Goal: Information Seeking & Learning: Learn about a topic

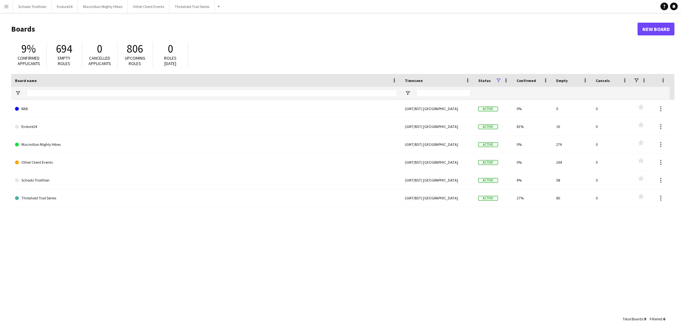
click at [5, 7] on app-icon "Menu" at bounding box center [6, 6] width 5 height 5
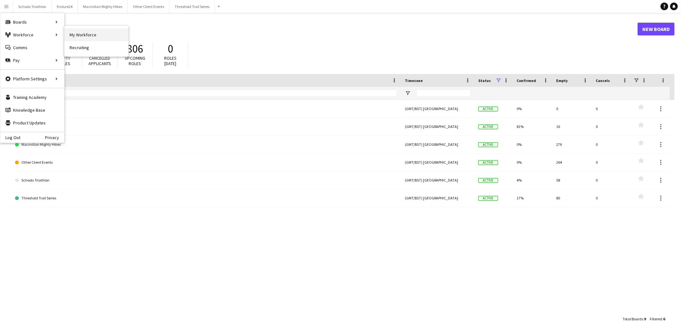
click at [86, 36] on link "My Workforce" at bounding box center [96, 34] width 64 height 13
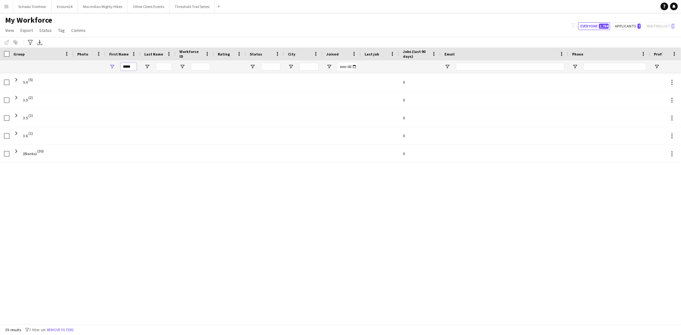
click at [133, 69] on input "*****" at bounding box center [129, 67] width 16 height 8
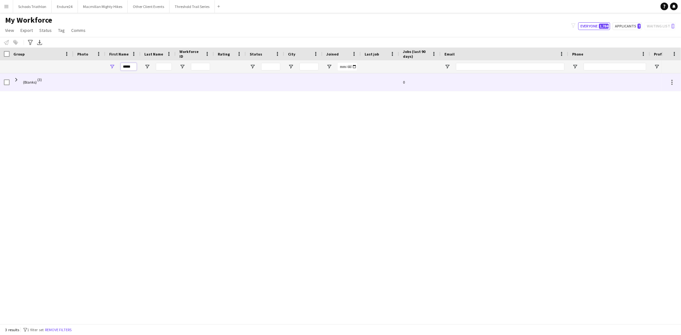
type input "*****"
click at [12, 79] on div "(Blanks) (3)" at bounding box center [42, 82] width 64 height 18
click at [15, 79] on span at bounding box center [16, 80] width 6 height 6
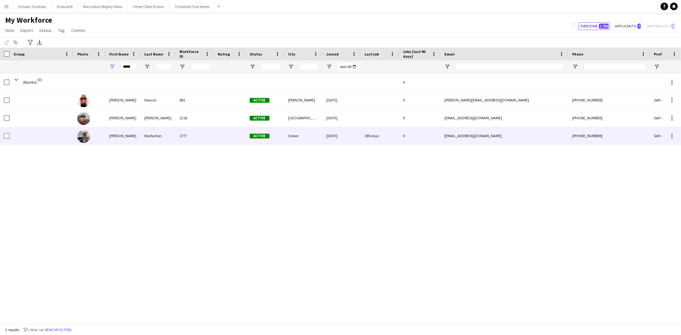
click at [200, 138] on div "1777" at bounding box center [195, 136] width 38 height 18
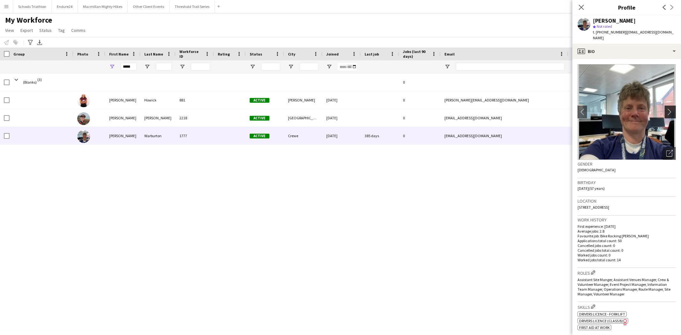
click at [666, 109] on app-icon "chevron-right" at bounding box center [671, 112] width 10 height 7
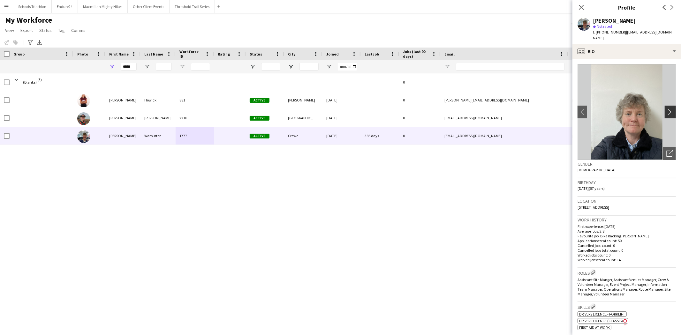
click at [666, 109] on app-icon "chevron-right" at bounding box center [671, 112] width 10 height 7
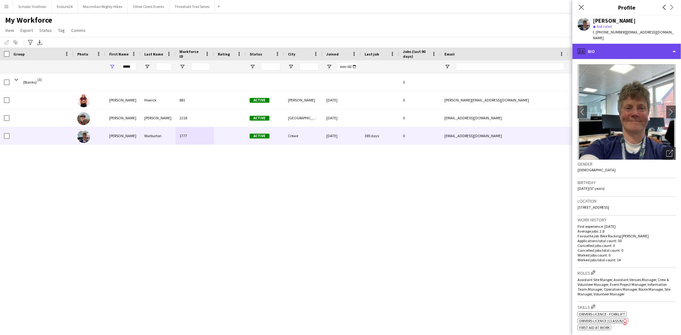
click at [616, 45] on div "profile Bio" at bounding box center [626, 51] width 109 height 15
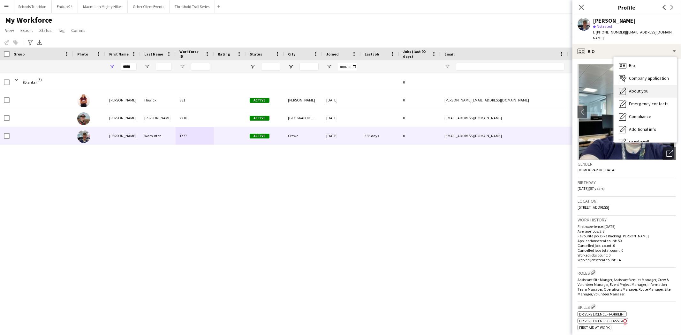
click at [635, 88] on span "About you" at bounding box center [638, 91] width 19 height 6
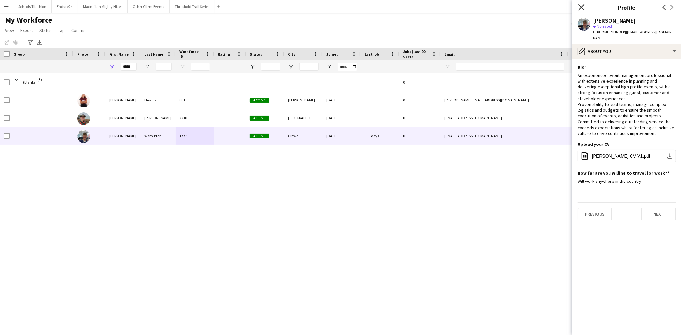
click at [583, 7] on icon "Close pop-in" at bounding box center [581, 7] width 6 height 6
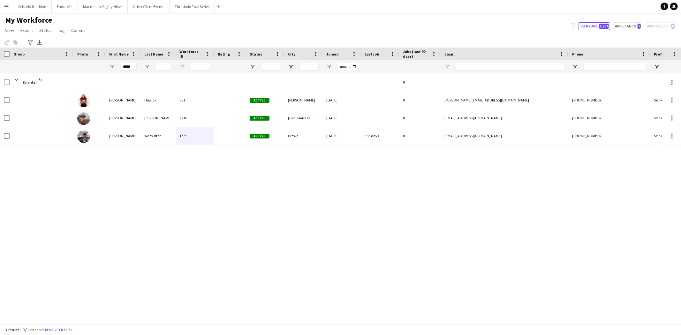
click at [420, 238] on div "(Blanks) (3) 0 [PERSON_NAME] 881 Active [GEOGRAPHIC_DATA] [DATE] 0 [PERSON_NAME…" at bounding box center [331, 195] width 662 height 245
click at [627, 29] on button "Applicants 7" at bounding box center [627, 26] width 29 height 8
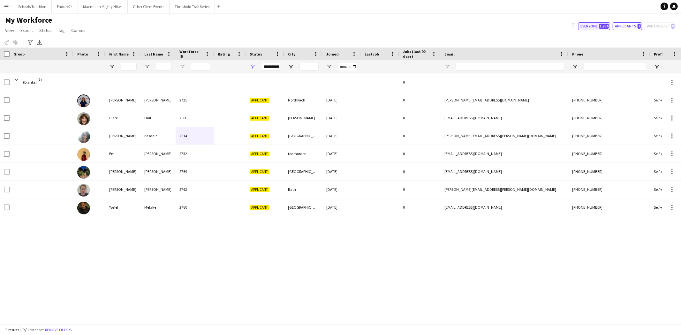
click at [605, 26] on span "1,784" at bounding box center [604, 26] width 10 height 5
type input "**********"
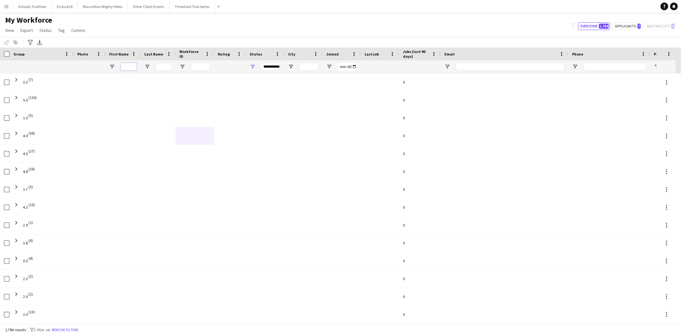
click at [128, 66] on input "First Name Filter Input" at bounding box center [129, 67] width 16 height 8
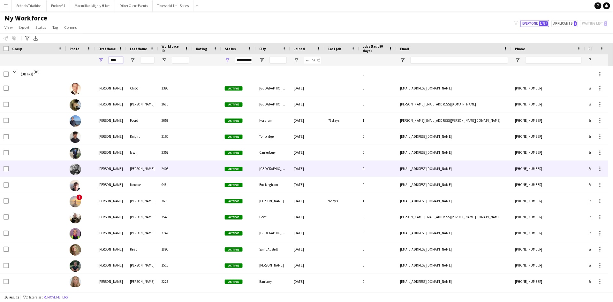
scroll to position [59, 0]
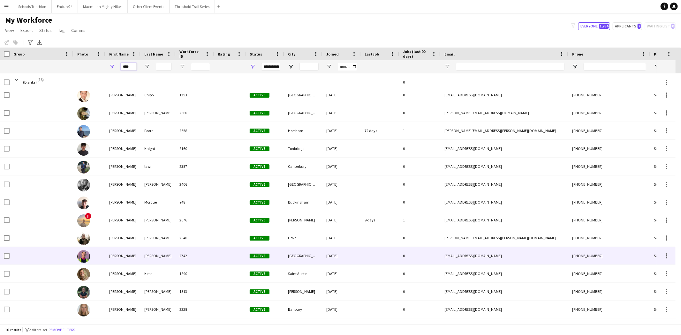
type input "****"
click at [160, 260] on div "[PERSON_NAME]" at bounding box center [157, 256] width 35 height 18
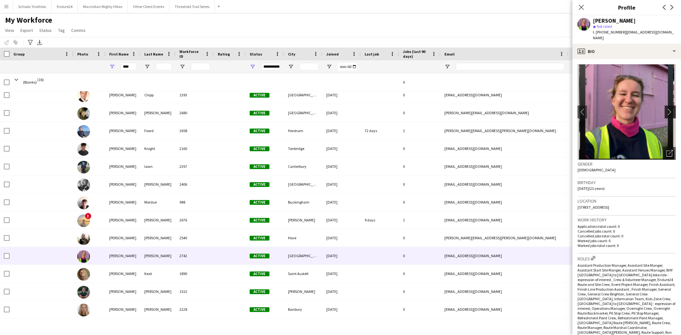
click at [666, 109] on app-icon "chevron-right" at bounding box center [671, 112] width 10 height 7
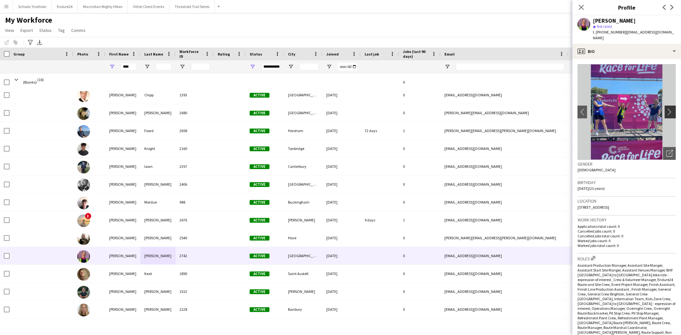
click at [666, 109] on app-icon "chevron-right" at bounding box center [671, 112] width 10 height 7
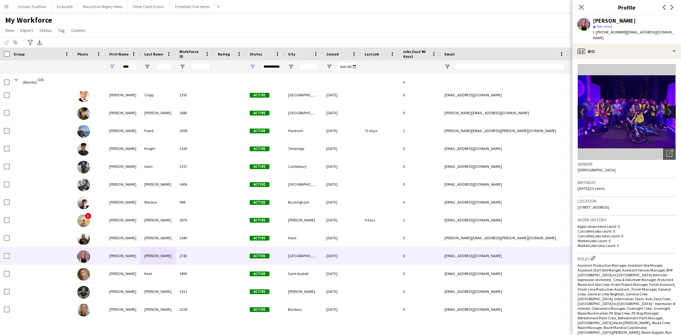
click at [666, 109] on app-icon "chevron-right" at bounding box center [671, 112] width 10 height 7
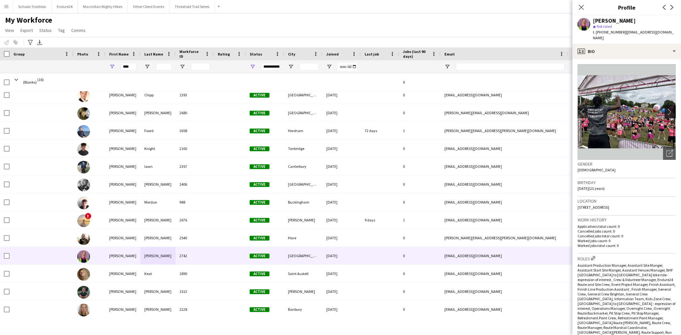
click at [666, 109] on app-icon "chevron-right" at bounding box center [671, 112] width 10 height 7
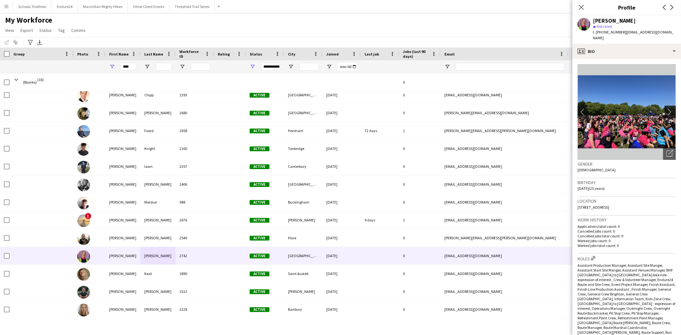
click at [666, 109] on app-icon "chevron-right" at bounding box center [671, 112] width 10 height 7
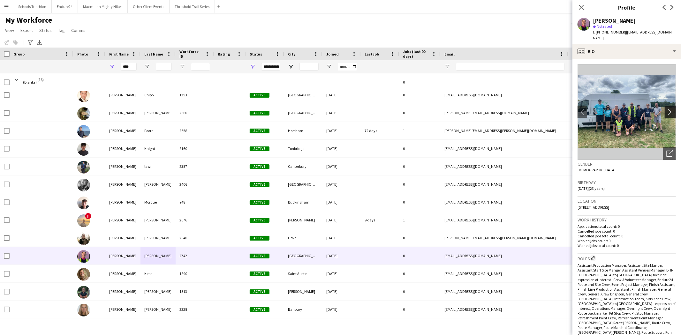
click at [667, 109] on app-icon "chevron-right" at bounding box center [671, 112] width 10 height 7
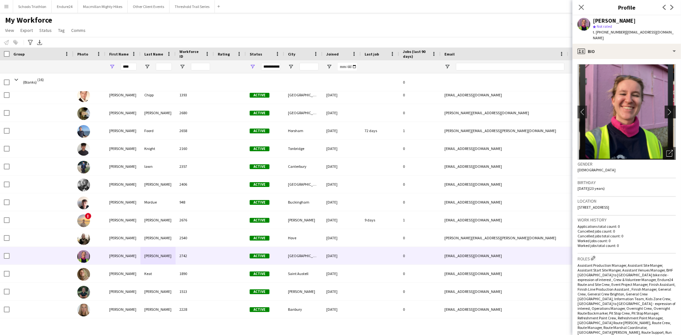
click at [667, 109] on app-icon "chevron-right" at bounding box center [671, 112] width 10 height 7
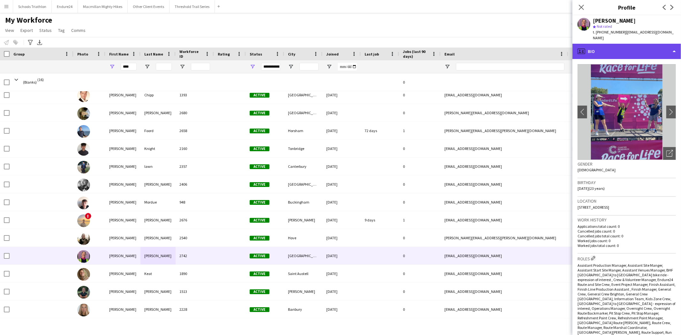
click at [612, 46] on div "profile Bio" at bounding box center [626, 51] width 109 height 15
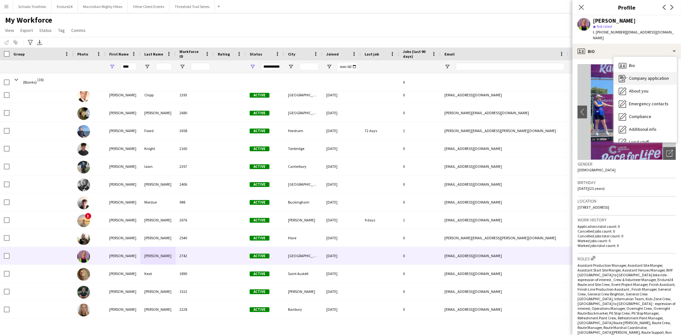
click at [638, 78] on div "Company application Company application" at bounding box center [644, 78] width 63 height 13
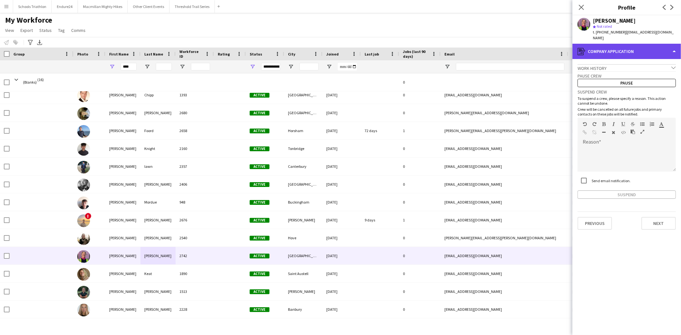
click at [625, 49] on div "register Company application" at bounding box center [626, 51] width 109 height 15
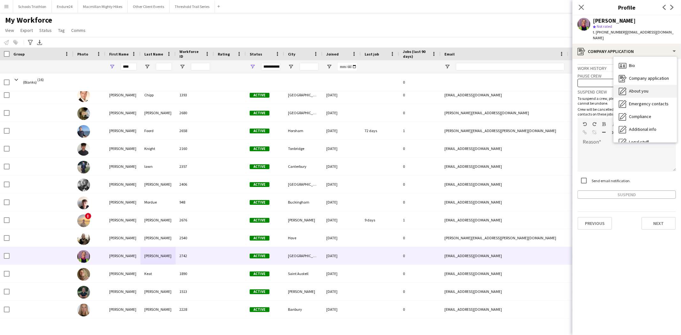
click at [637, 88] on span "About you" at bounding box center [638, 91] width 19 height 6
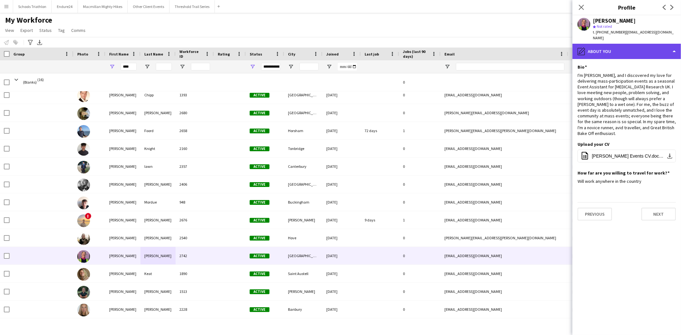
click at [602, 44] on div "pencil4 About you" at bounding box center [626, 51] width 109 height 15
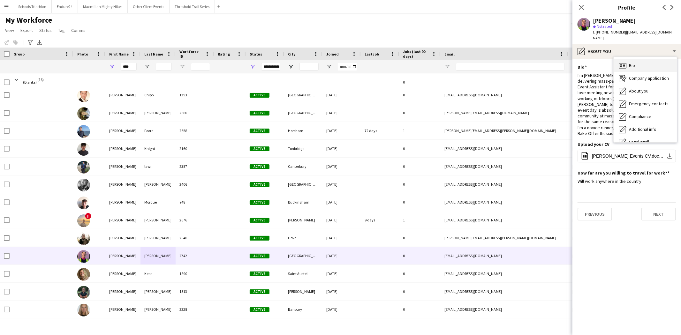
click at [624, 62] on icon "Bio" at bounding box center [623, 66] width 8 height 8
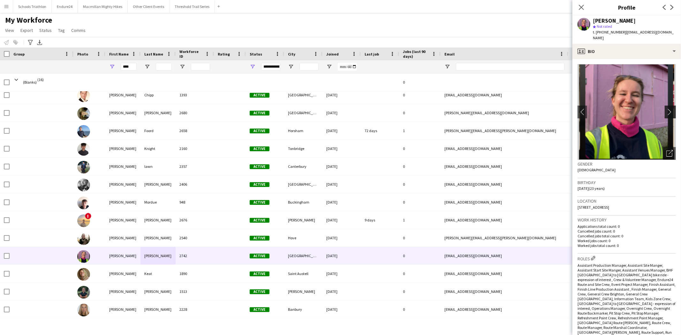
click at [666, 109] on app-icon "chevron-right" at bounding box center [671, 112] width 10 height 7
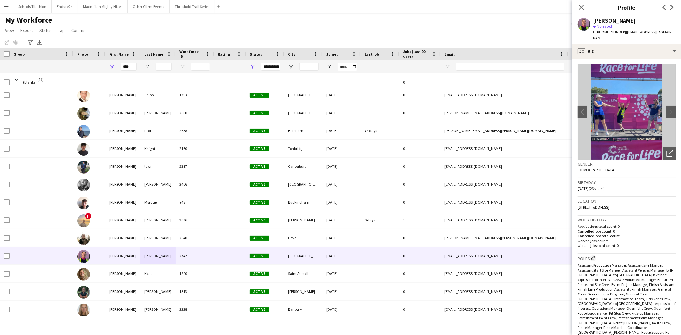
click at [646, 104] on img at bounding box center [626, 112] width 98 height 96
click at [666, 109] on app-icon "chevron-right" at bounding box center [671, 112] width 10 height 7
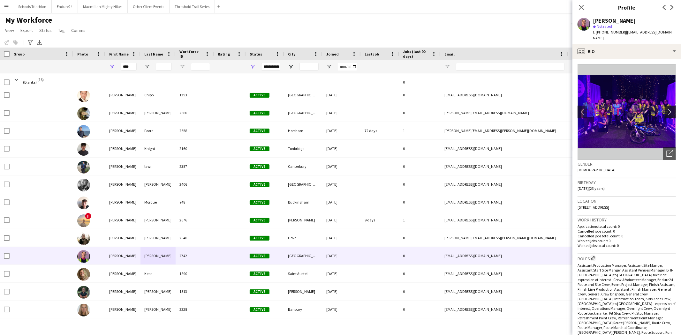
click at [666, 109] on app-icon "chevron-right" at bounding box center [671, 112] width 10 height 7
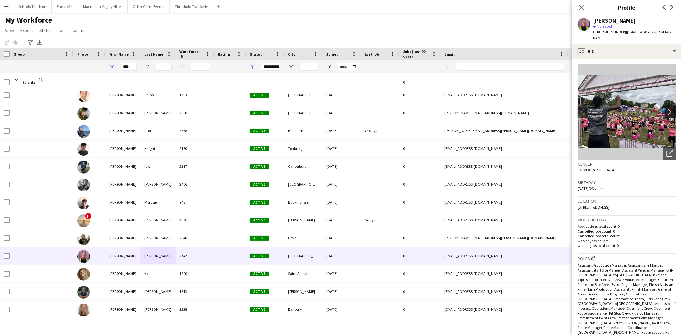
click at [666, 109] on app-icon "chevron-right" at bounding box center [671, 112] width 10 height 7
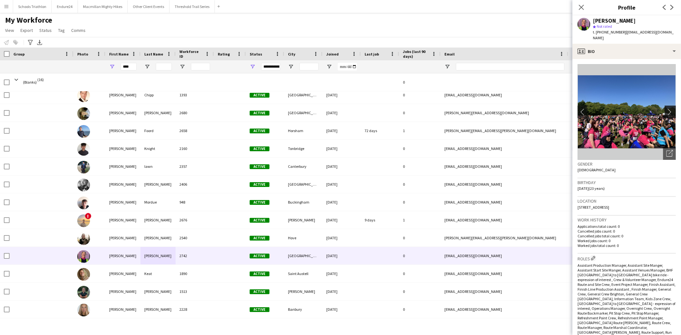
click at [666, 109] on app-icon "chevron-right" at bounding box center [671, 112] width 10 height 7
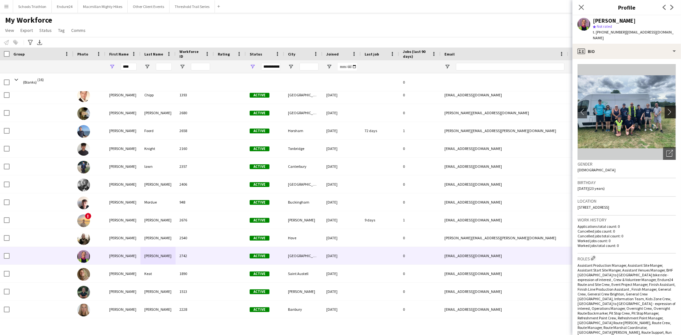
click at [666, 109] on app-icon "chevron-right" at bounding box center [671, 112] width 10 height 7
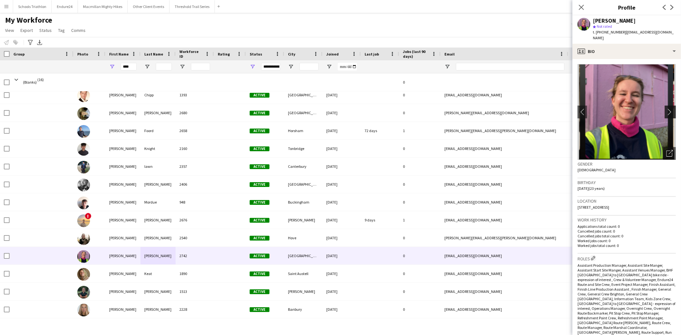
click at [666, 109] on app-icon "chevron-right" at bounding box center [671, 112] width 10 height 7
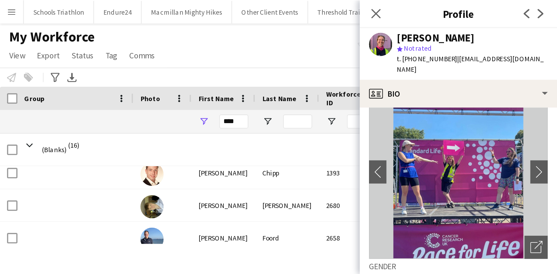
scroll to position [12, 0]
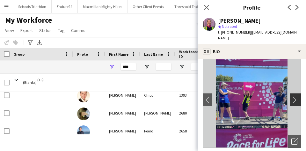
click at [297, 96] on app-icon "chevron-right" at bounding box center [297, 99] width 10 height 7
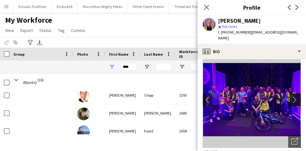
click at [297, 96] on app-icon "chevron-right" at bounding box center [297, 99] width 10 height 7
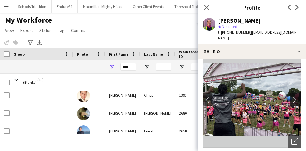
click at [297, 96] on app-icon "chevron-right" at bounding box center [297, 99] width 10 height 7
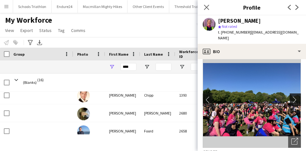
click at [297, 96] on app-icon "chevron-right" at bounding box center [297, 99] width 10 height 7
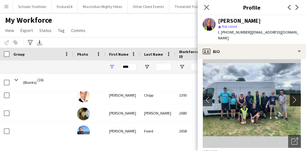
click at [296, 96] on app-icon "chevron-right" at bounding box center [297, 99] width 10 height 7
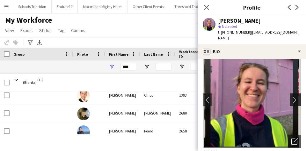
click at [297, 96] on app-icon "chevron-right" at bounding box center [297, 99] width 10 height 7
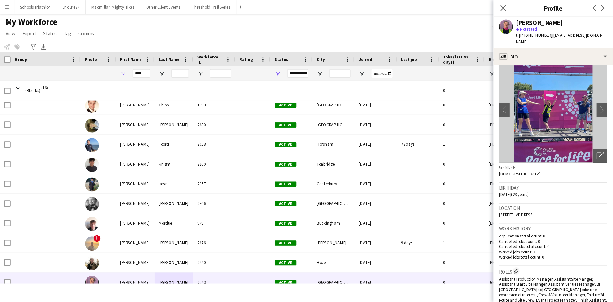
scroll to position [12, 0]
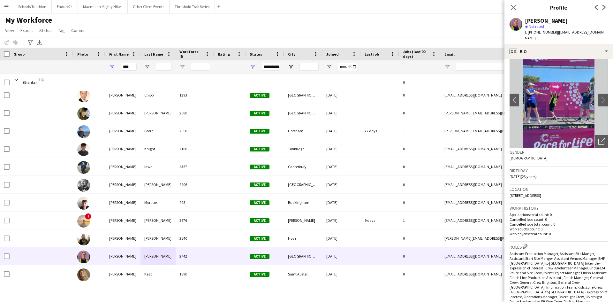
click at [400, 32] on div "My Workforce View Views Default view New view Update view Delete view Edit name…" at bounding box center [306, 26] width 613 height 22
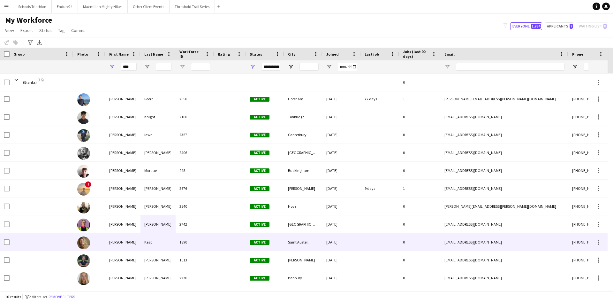
scroll to position [92, 0]
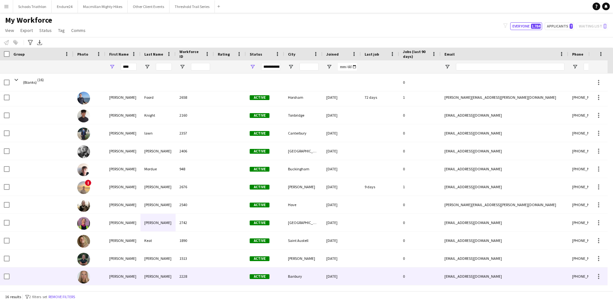
click at [188, 272] on div "2228" at bounding box center [195, 276] width 38 height 18
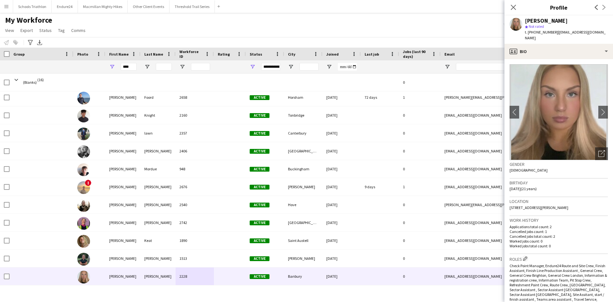
click at [592, 107] on img at bounding box center [558, 112] width 98 height 96
click at [598, 109] on app-icon "chevron-right" at bounding box center [603, 112] width 10 height 7
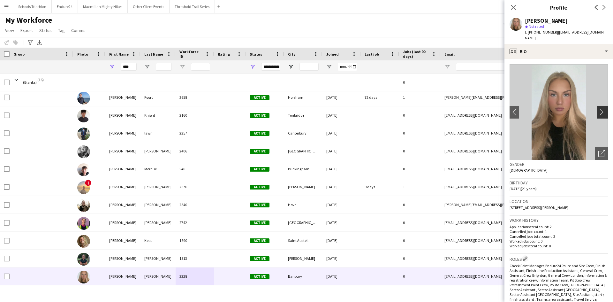
click at [601, 106] on button "chevron-right" at bounding box center [603, 112] width 13 height 13
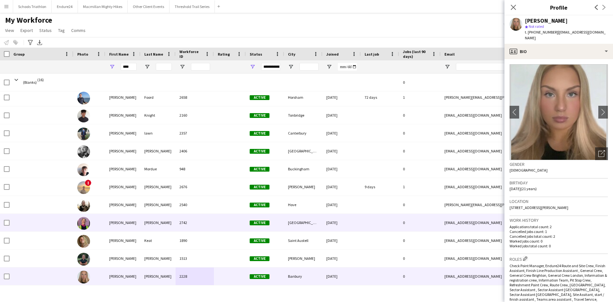
click at [191, 223] on div "2742" at bounding box center [195, 223] width 38 height 18
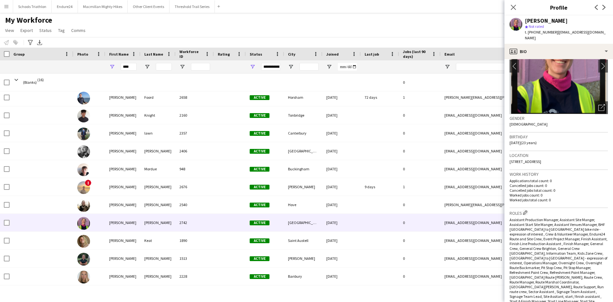
scroll to position [0, 0]
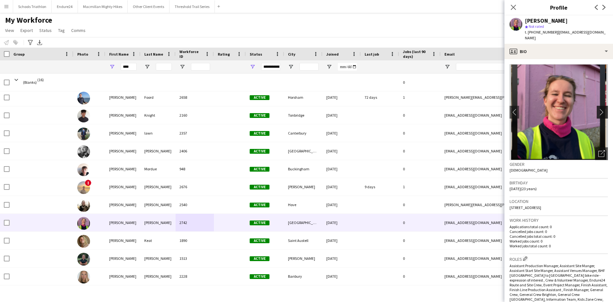
click at [602, 109] on app-icon "chevron-right" at bounding box center [603, 112] width 10 height 7
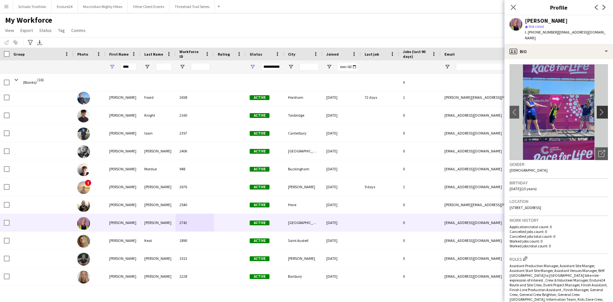
click at [599, 109] on app-icon "chevron-right" at bounding box center [603, 112] width 10 height 7
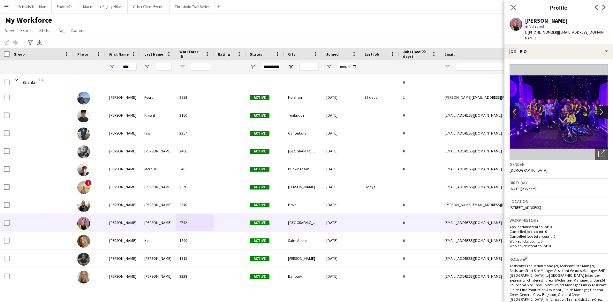
click at [599, 109] on app-icon "chevron-right" at bounding box center [603, 112] width 10 height 7
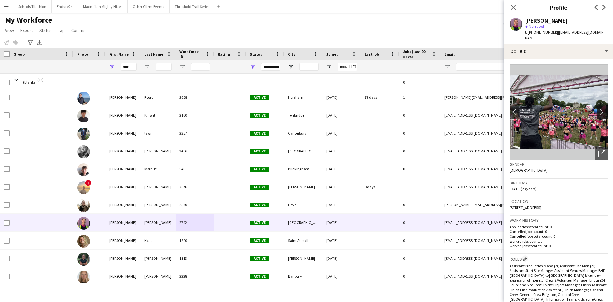
click at [599, 109] on app-icon "chevron-right" at bounding box center [603, 112] width 10 height 7
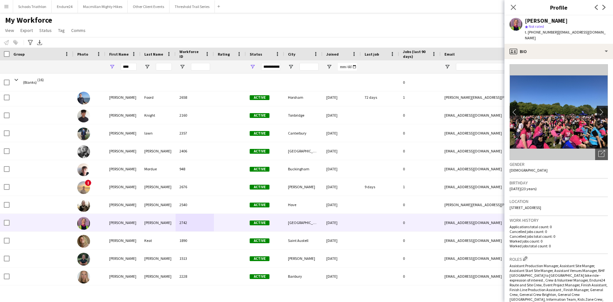
click at [599, 109] on app-icon "chevron-right" at bounding box center [603, 112] width 10 height 7
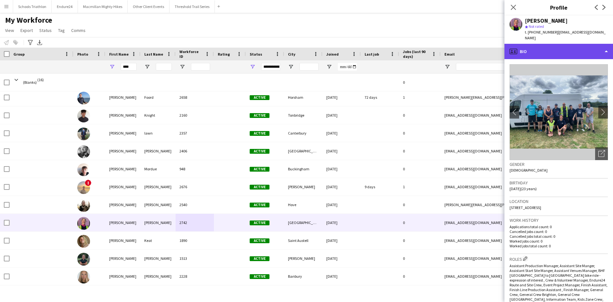
click at [553, 49] on div "profile Bio" at bounding box center [558, 51] width 109 height 15
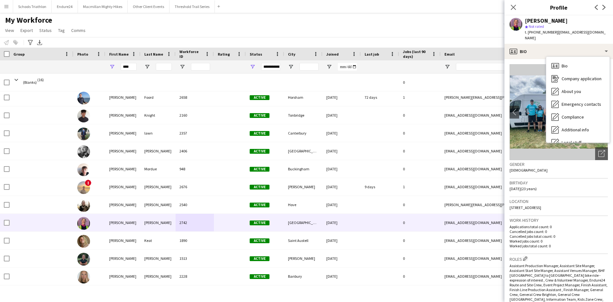
click at [560, 198] on h3 "Location" at bounding box center [558, 201] width 98 height 6
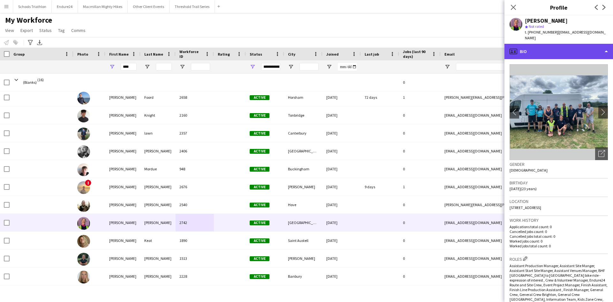
click at [545, 47] on div "profile Bio" at bounding box center [558, 51] width 109 height 15
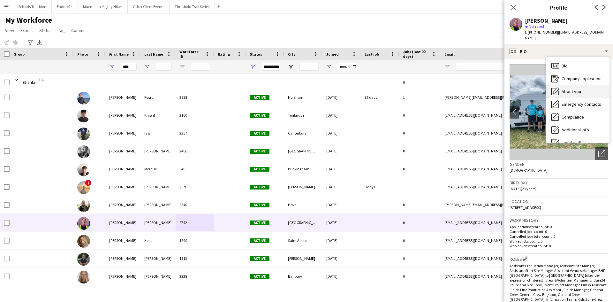
click at [572, 88] on span "About you" at bounding box center [570, 91] width 19 height 6
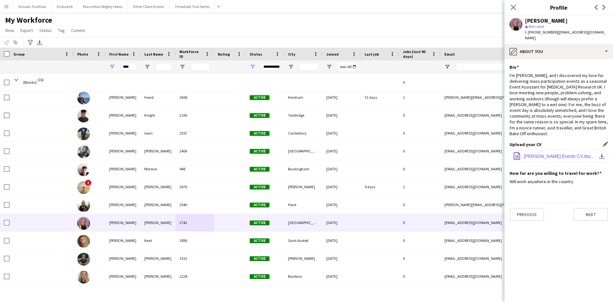
click at [557, 150] on button "office-file-sheet [PERSON_NAME] Events CV.docx (2).pdf download-bottom" at bounding box center [558, 156] width 98 height 13
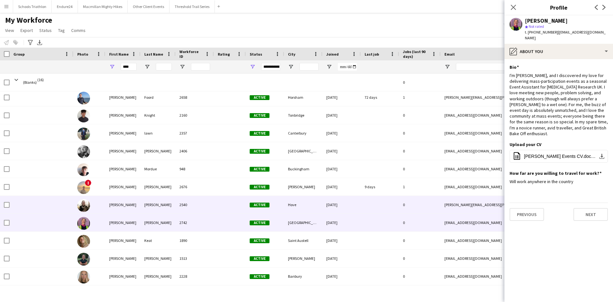
click at [179, 196] on div "2540" at bounding box center [195, 205] width 38 height 18
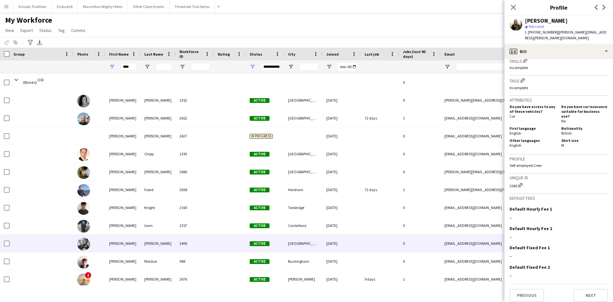
click at [290, 243] on div "[GEOGRAPHIC_DATA]" at bounding box center [303, 243] width 38 height 18
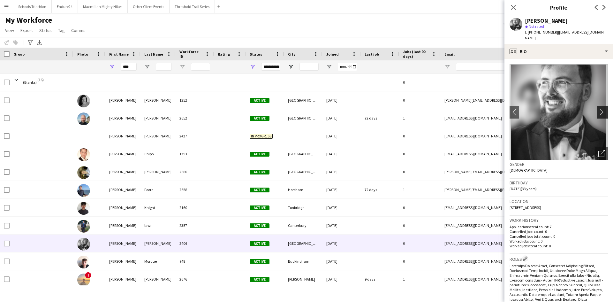
click at [598, 109] on app-icon "chevron-right" at bounding box center [603, 112] width 10 height 7
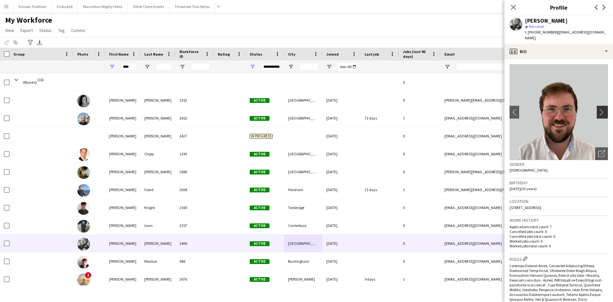
click at [598, 109] on app-icon "chevron-right" at bounding box center [603, 112] width 10 height 7
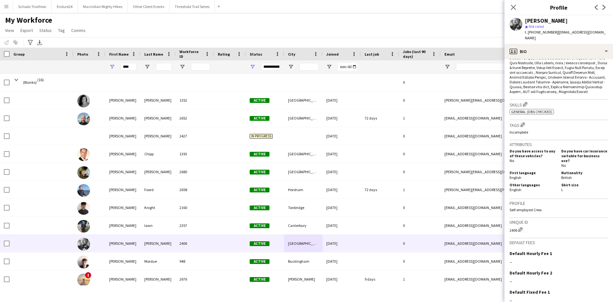
scroll to position [428, 0]
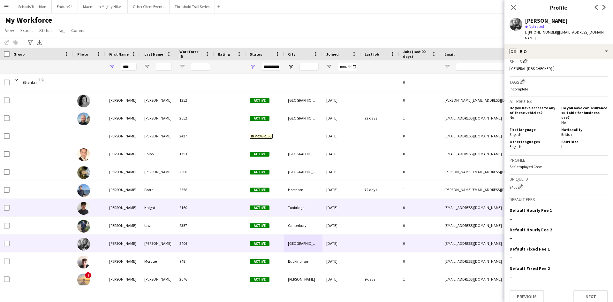
click at [199, 214] on div "2160" at bounding box center [195, 208] width 38 height 18
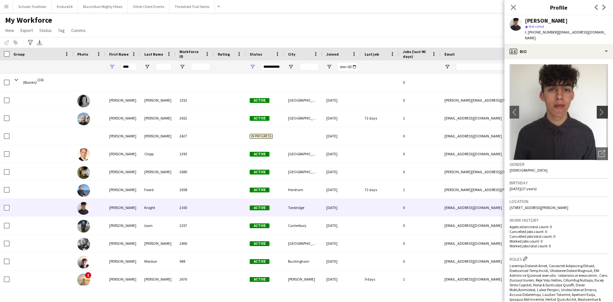
click at [601, 109] on app-icon "chevron-right" at bounding box center [603, 112] width 10 height 7
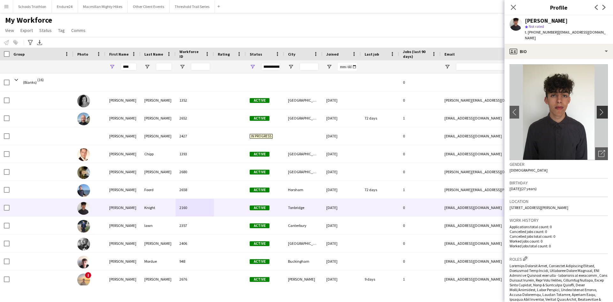
click at [601, 109] on app-icon "chevron-right" at bounding box center [603, 112] width 10 height 7
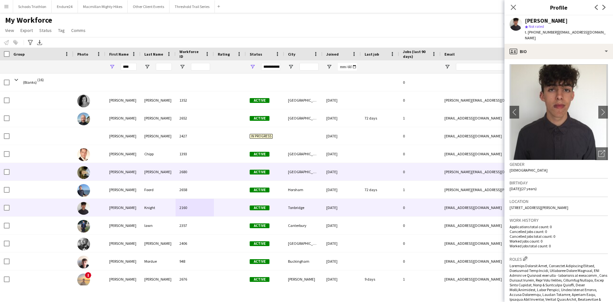
click at [159, 172] on div "[PERSON_NAME]" at bounding box center [157, 172] width 35 height 18
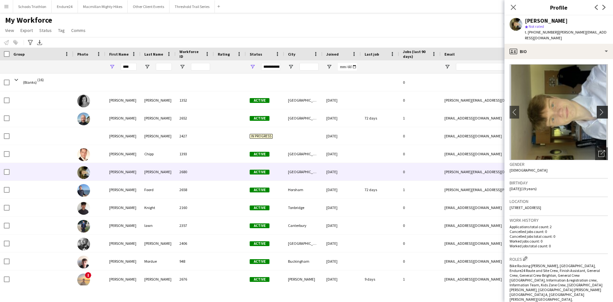
click at [598, 109] on app-icon "chevron-right" at bounding box center [603, 112] width 10 height 7
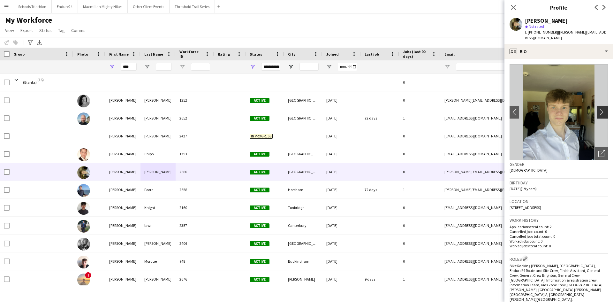
click at [598, 109] on app-icon "chevron-right" at bounding box center [603, 112] width 10 height 7
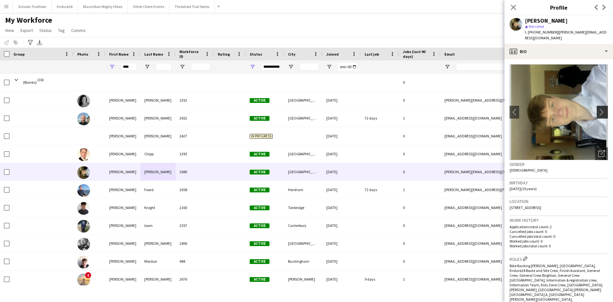
click at [598, 109] on app-icon "chevron-right" at bounding box center [603, 112] width 10 height 7
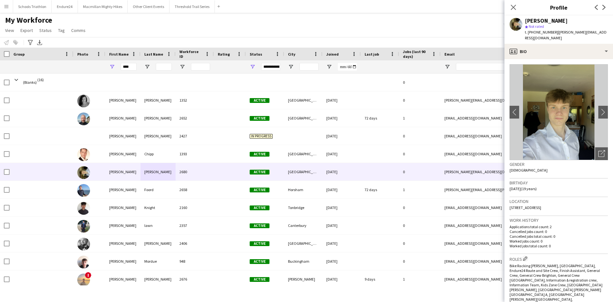
click at [567, 59] on app-crew-profile-bio "chevron-left chevron-right Open photos pop-in Gender [DEMOGRAPHIC_DATA] Birthda…" at bounding box center [558, 180] width 109 height 243
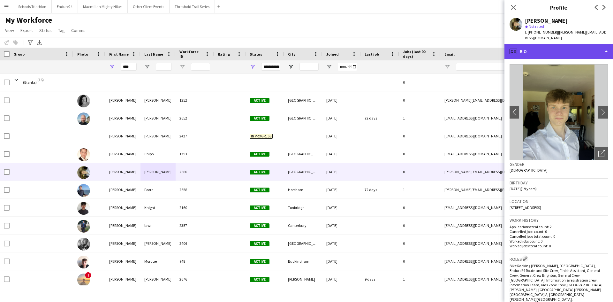
click at [567, 46] on div "profile Bio" at bounding box center [558, 51] width 109 height 15
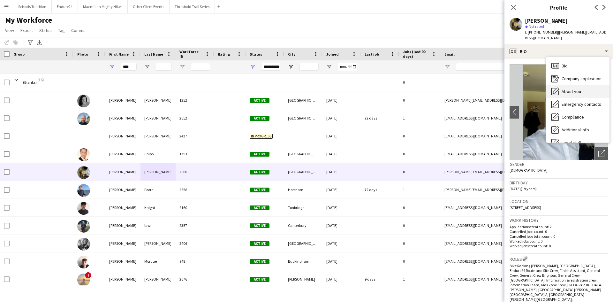
click at [566, 88] on span "About you" at bounding box center [570, 91] width 19 height 6
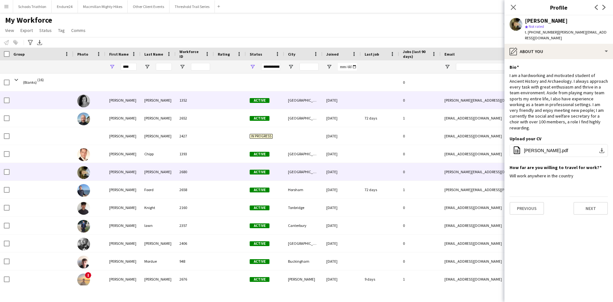
click at [184, 105] on div "1352" at bounding box center [195, 100] width 38 height 18
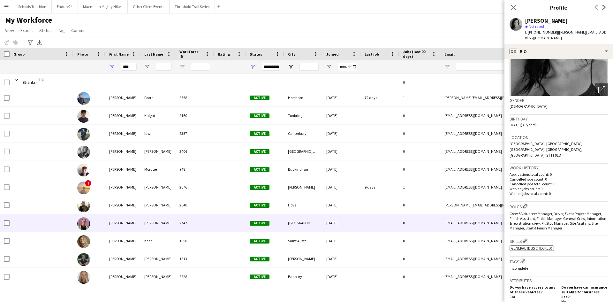
scroll to position [92, 0]
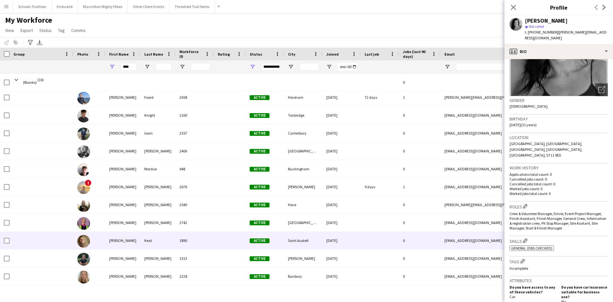
click at [203, 243] on div "1890" at bounding box center [195, 240] width 38 height 18
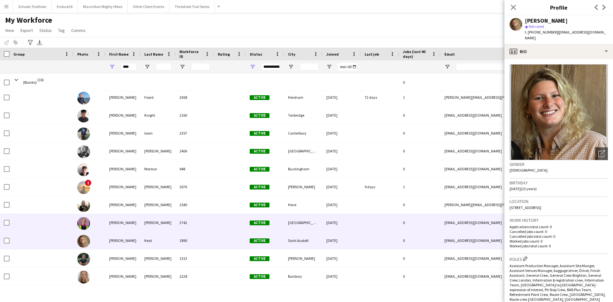
click at [228, 222] on div at bounding box center [230, 223] width 32 height 18
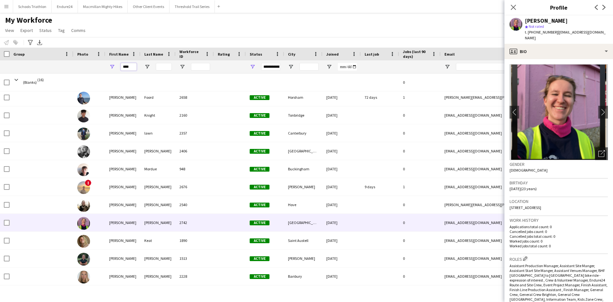
click at [135, 69] on input "****" at bounding box center [129, 67] width 16 height 8
type input "*"
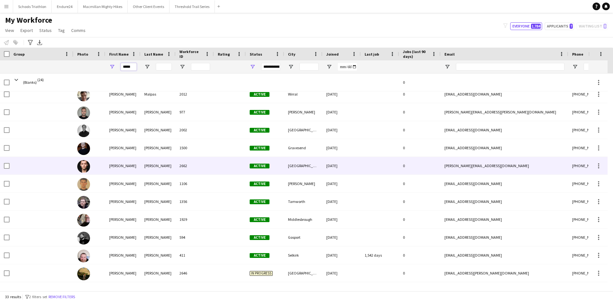
scroll to position [0, 0]
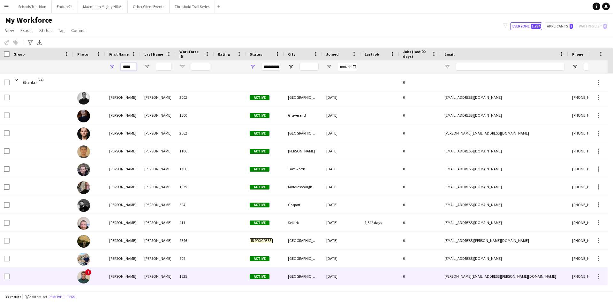
type input "*****"
click at [183, 273] on div "1625" at bounding box center [195, 276] width 38 height 18
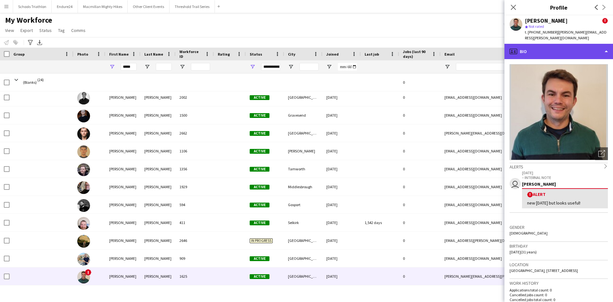
click at [566, 44] on div "profile Bio" at bounding box center [558, 51] width 109 height 15
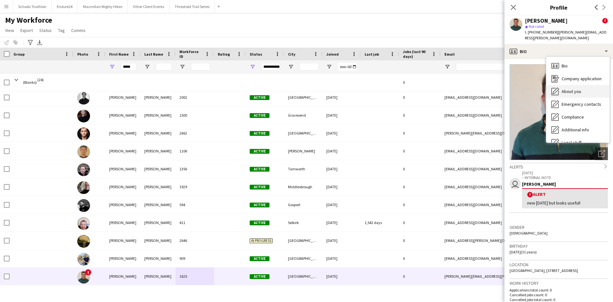
click at [570, 88] on span "About you" at bounding box center [570, 91] width 19 height 6
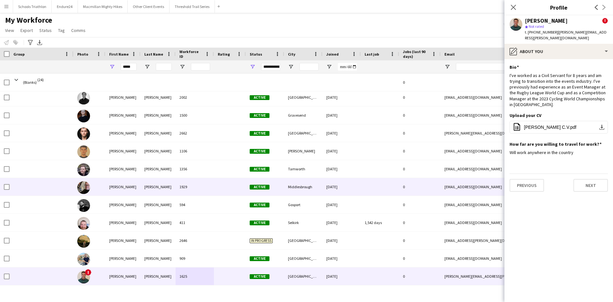
click at [177, 184] on div "1929" at bounding box center [195, 187] width 38 height 18
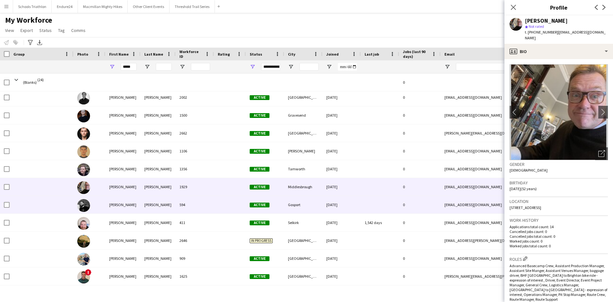
click at [177, 202] on div "594" at bounding box center [195, 205] width 38 height 18
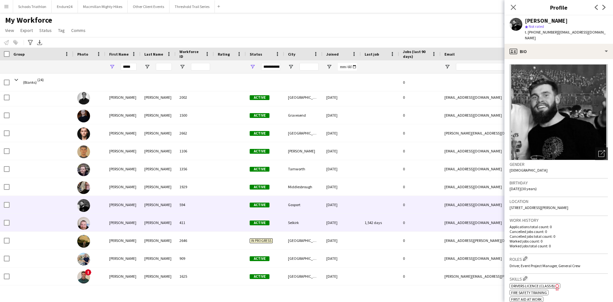
click at [181, 221] on div "411" at bounding box center [195, 223] width 38 height 18
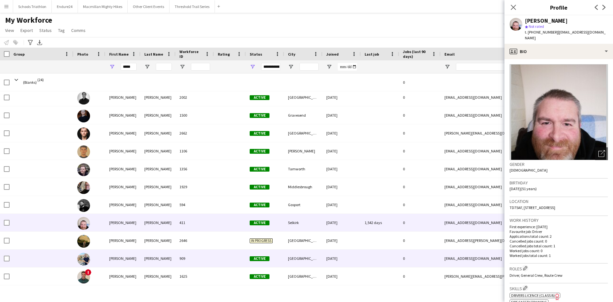
click at [189, 259] on div "909" at bounding box center [195, 258] width 38 height 18
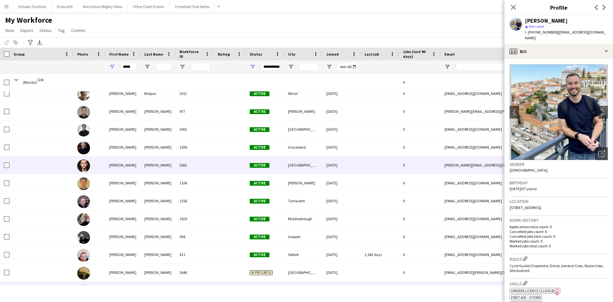
click at [147, 167] on div "[PERSON_NAME]" at bounding box center [157, 165] width 35 height 18
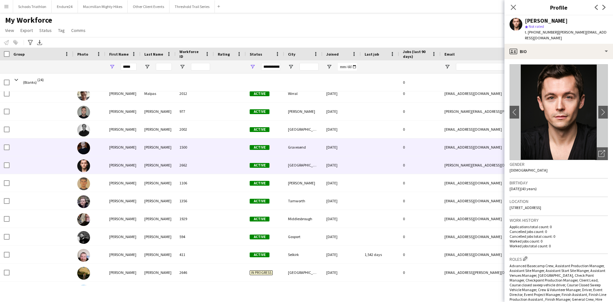
click at [178, 142] on div "1500" at bounding box center [195, 147] width 38 height 18
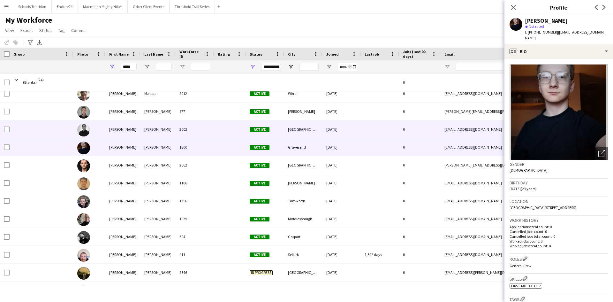
click at [179, 131] on div "2002" at bounding box center [195, 129] width 38 height 18
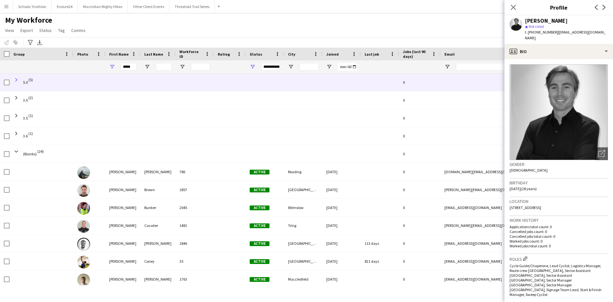
click at [17, 80] on span at bounding box center [16, 80] width 6 height 6
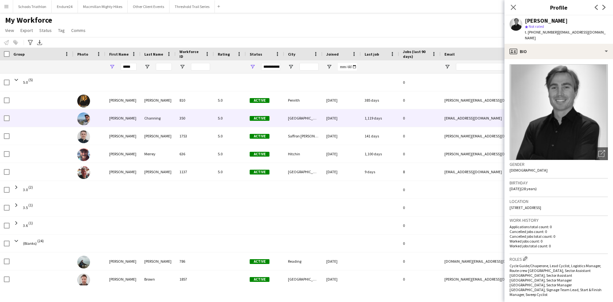
click at [209, 115] on div "350" at bounding box center [195, 118] width 38 height 18
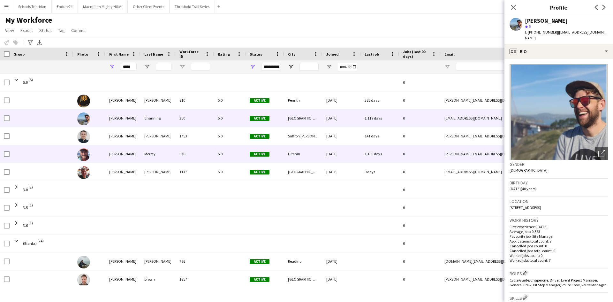
click at [177, 162] on div "636" at bounding box center [195, 154] width 38 height 18
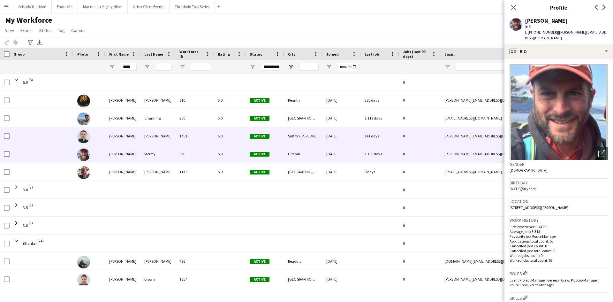
click at [191, 131] on div "1753" at bounding box center [195, 136] width 38 height 18
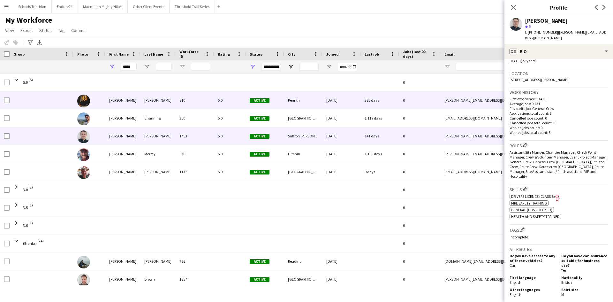
click at [171, 103] on div "[PERSON_NAME]" at bounding box center [157, 100] width 35 height 18
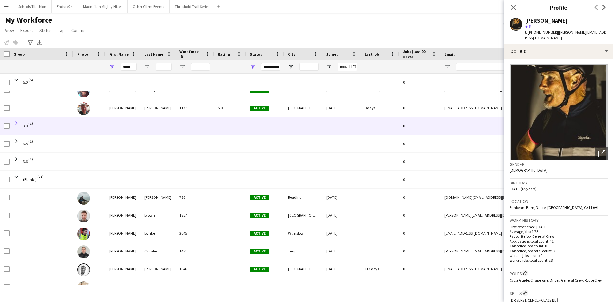
click at [16, 124] on span at bounding box center [16, 123] width 6 height 6
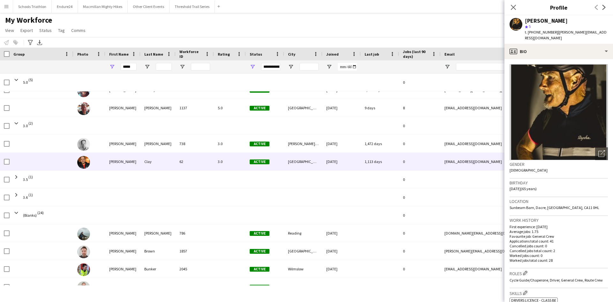
click at [141, 167] on div "Clay" at bounding box center [157, 162] width 35 height 18
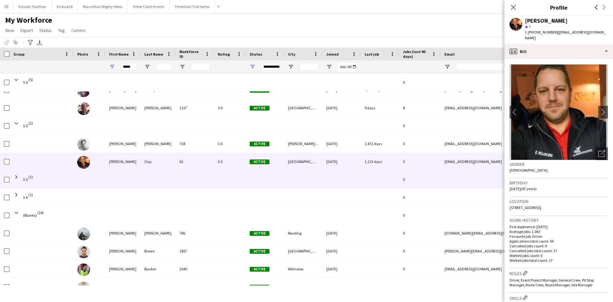
click at [54, 181] on span "3.5 (1)" at bounding box center [41, 179] width 56 height 18
click at [16, 176] on span at bounding box center [16, 177] width 6 height 6
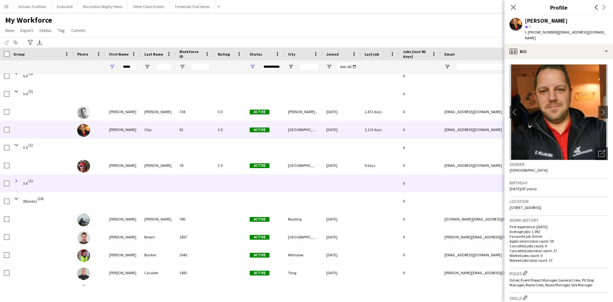
click at [19, 179] on span at bounding box center [16, 181] width 6 height 6
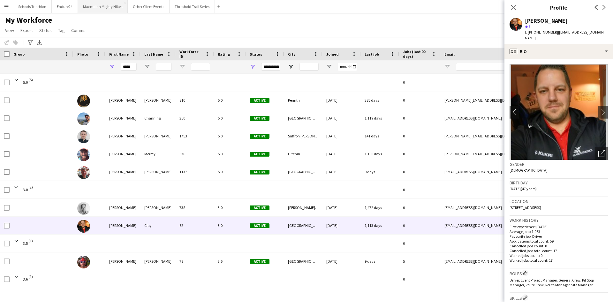
click at [94, 6] on button "Macmillan Mighty Hikes Close" at bounding box center [103, 6] width 50 height 12
